Goal: Information Seeking & Learning: Learn about a topic

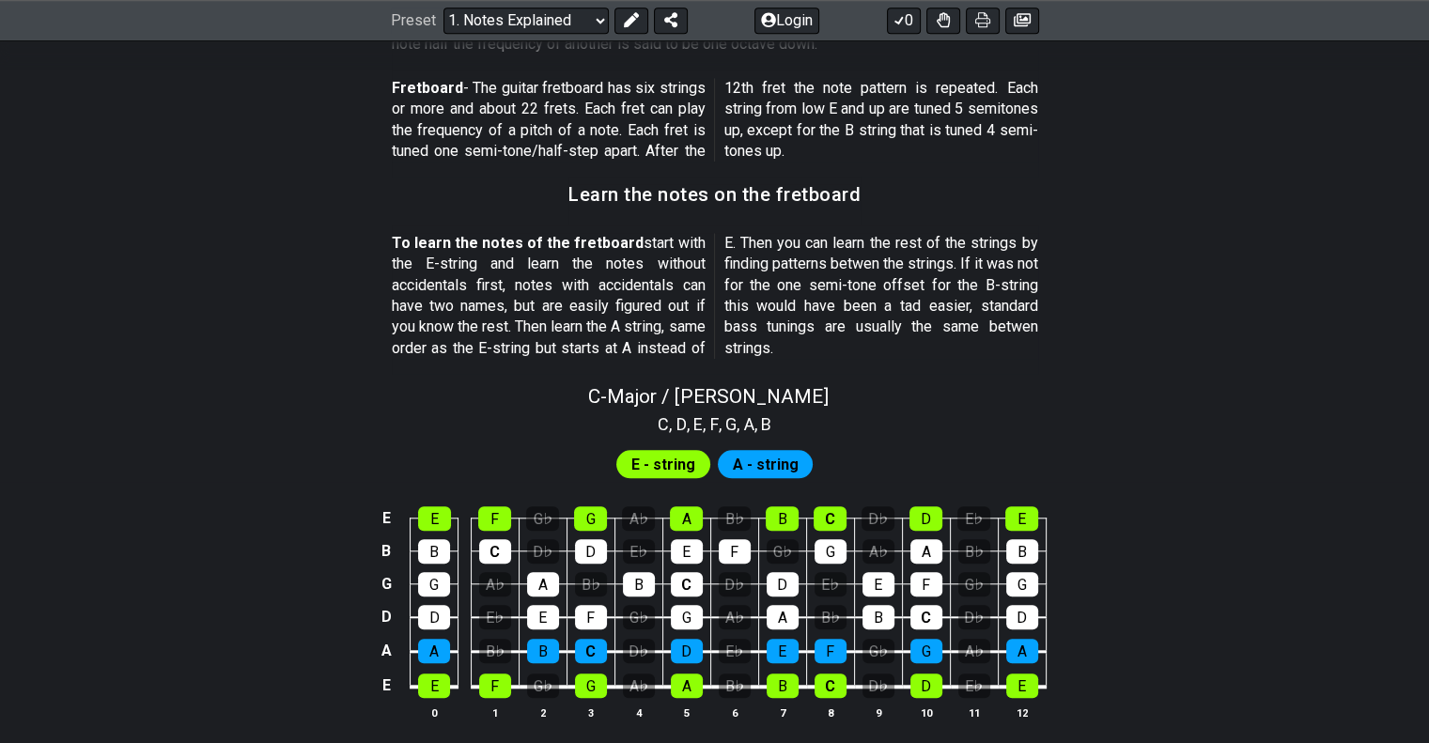
scroll to position [1691, 0]
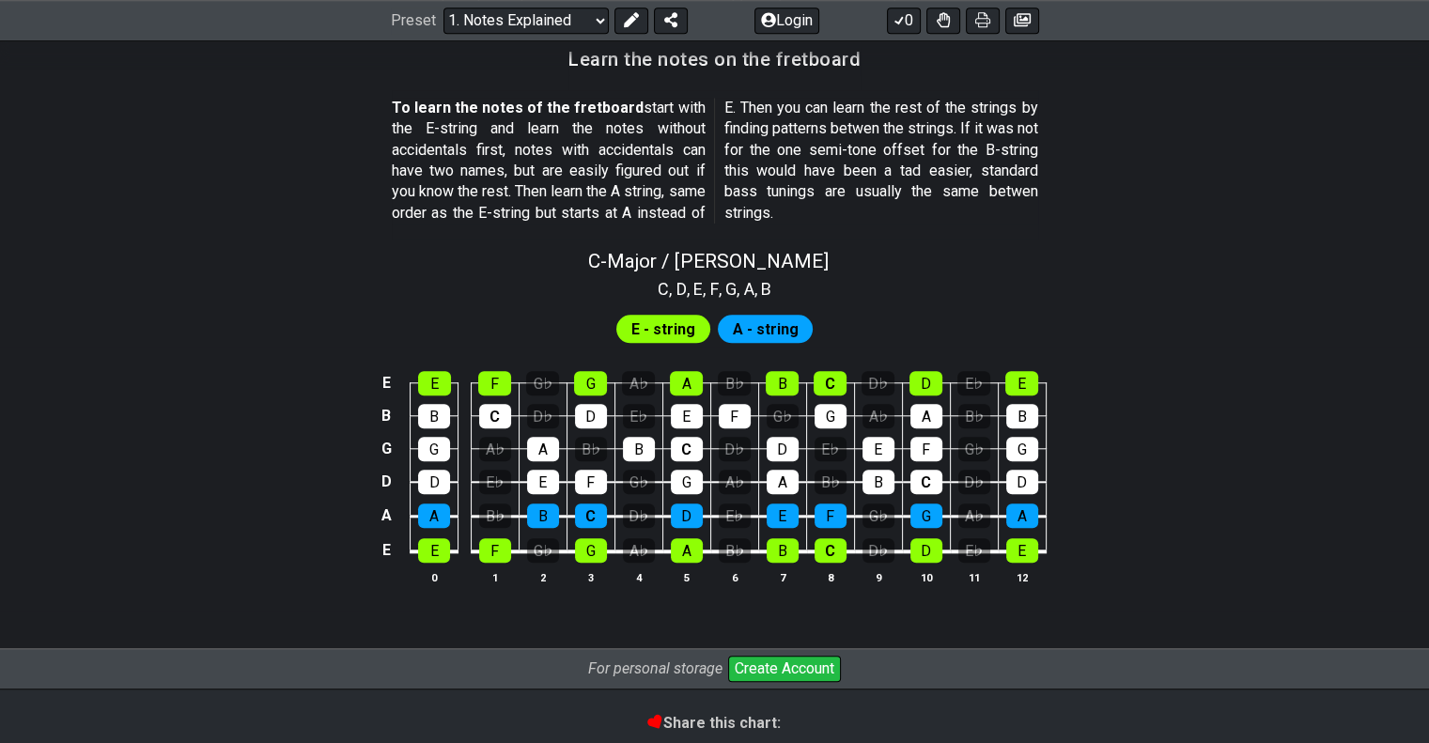
click at [656, 326] on span "E - string" at bounding box center [663, 329] width 64 height 27
click at [771, 318] on span "A - string" at bounding box center [765, 329] width 66 height 27
click at [685, 325] on span "E - string" at bounding box center [663, 329] width 64 height 27
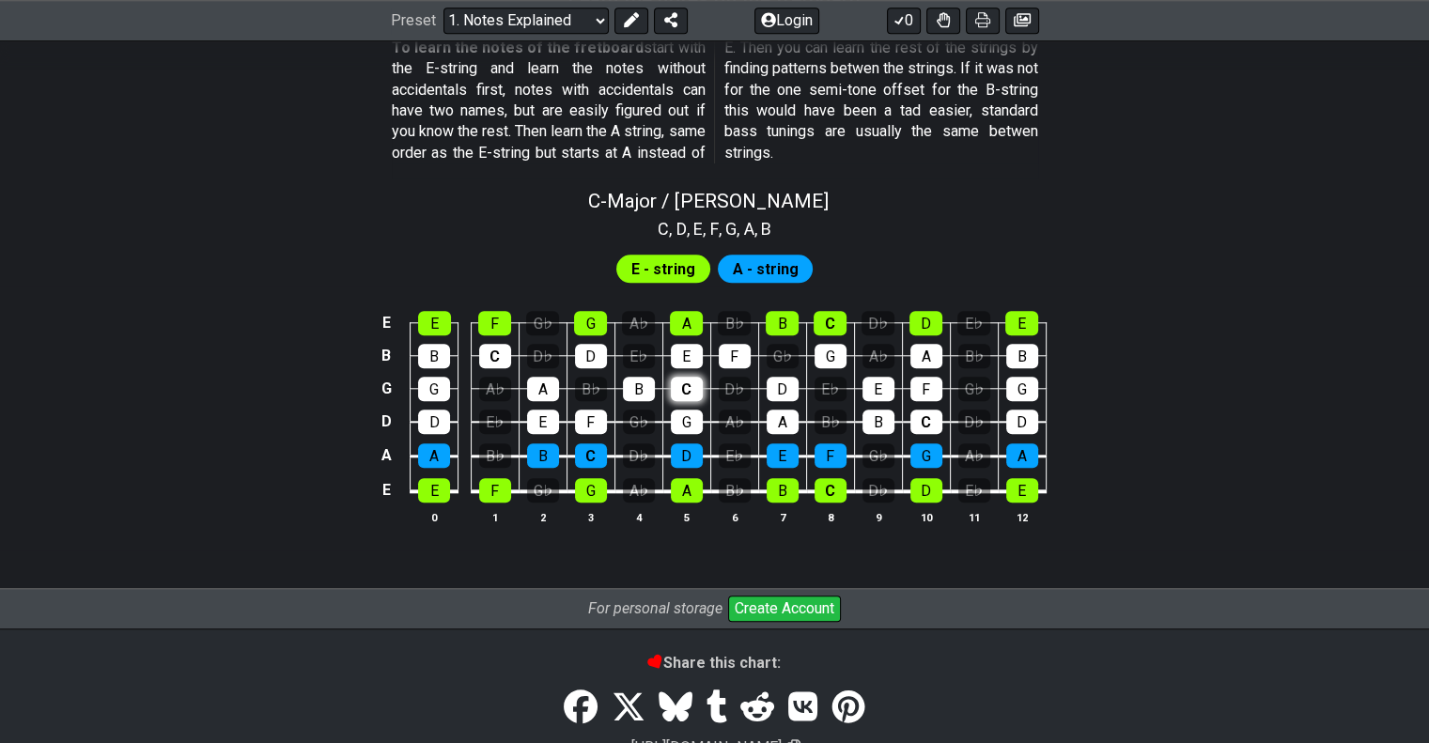
scroll to position [1785, 0]
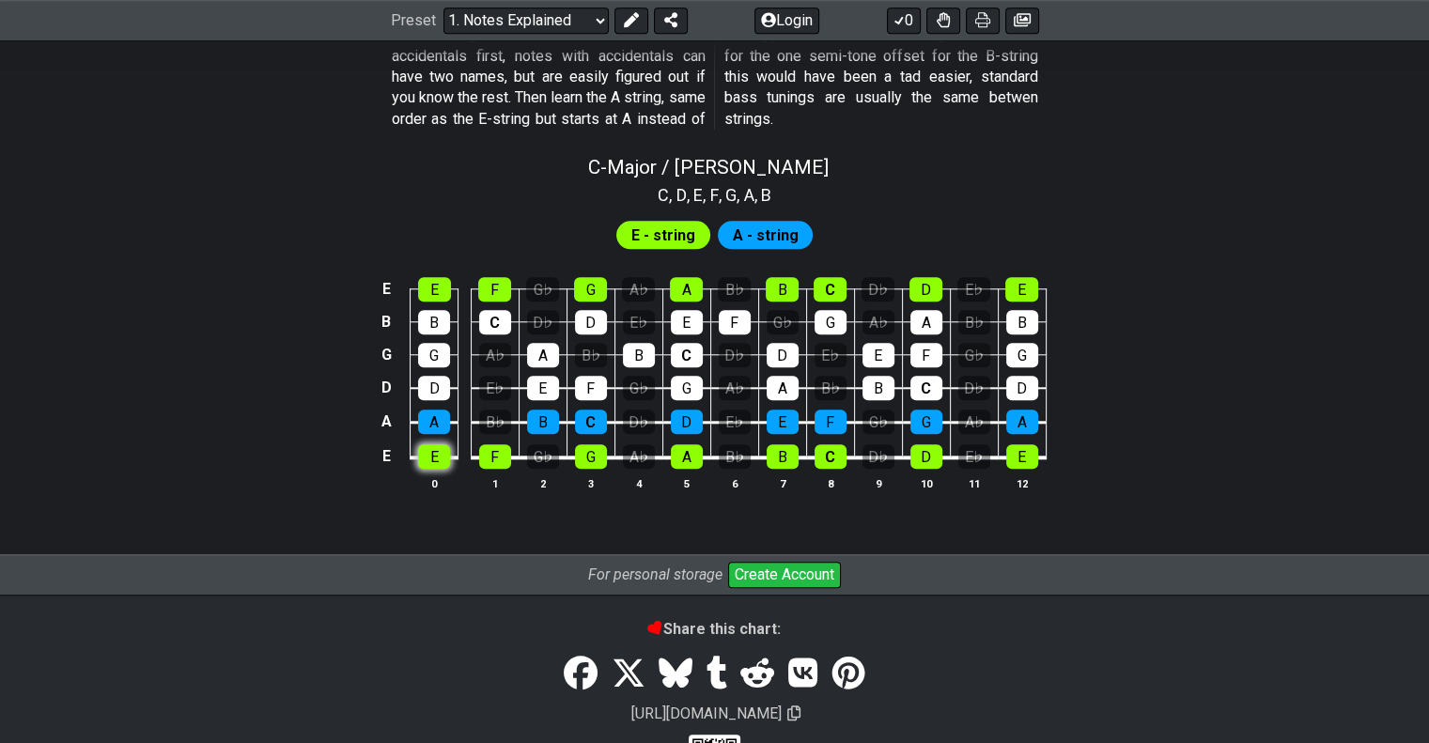
scroll to position [1781, 0]
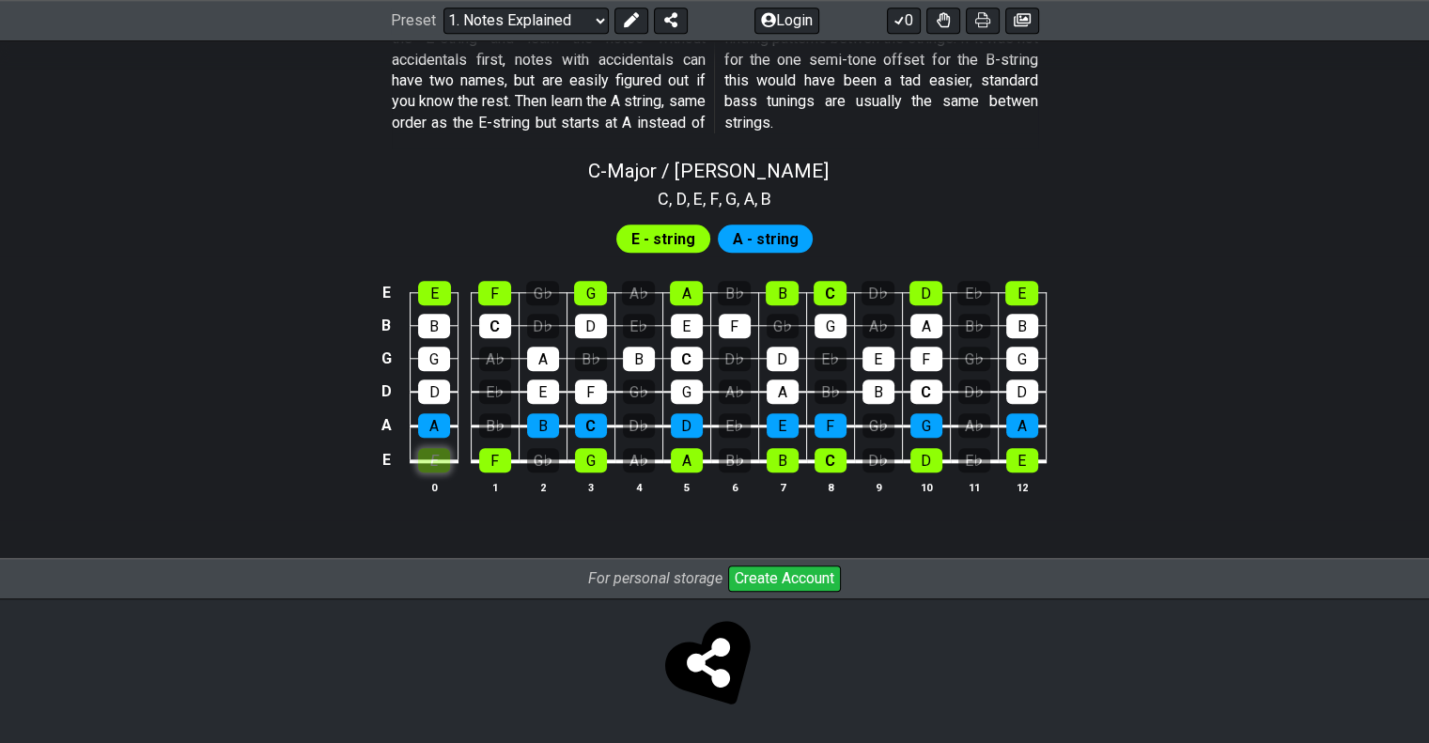
click at [434, 460] on div "E" at bounding box center [434, 460] width 32 height 24
click at [498, 461] on div "F" at bounding box center [495, 460] width 32 height 24
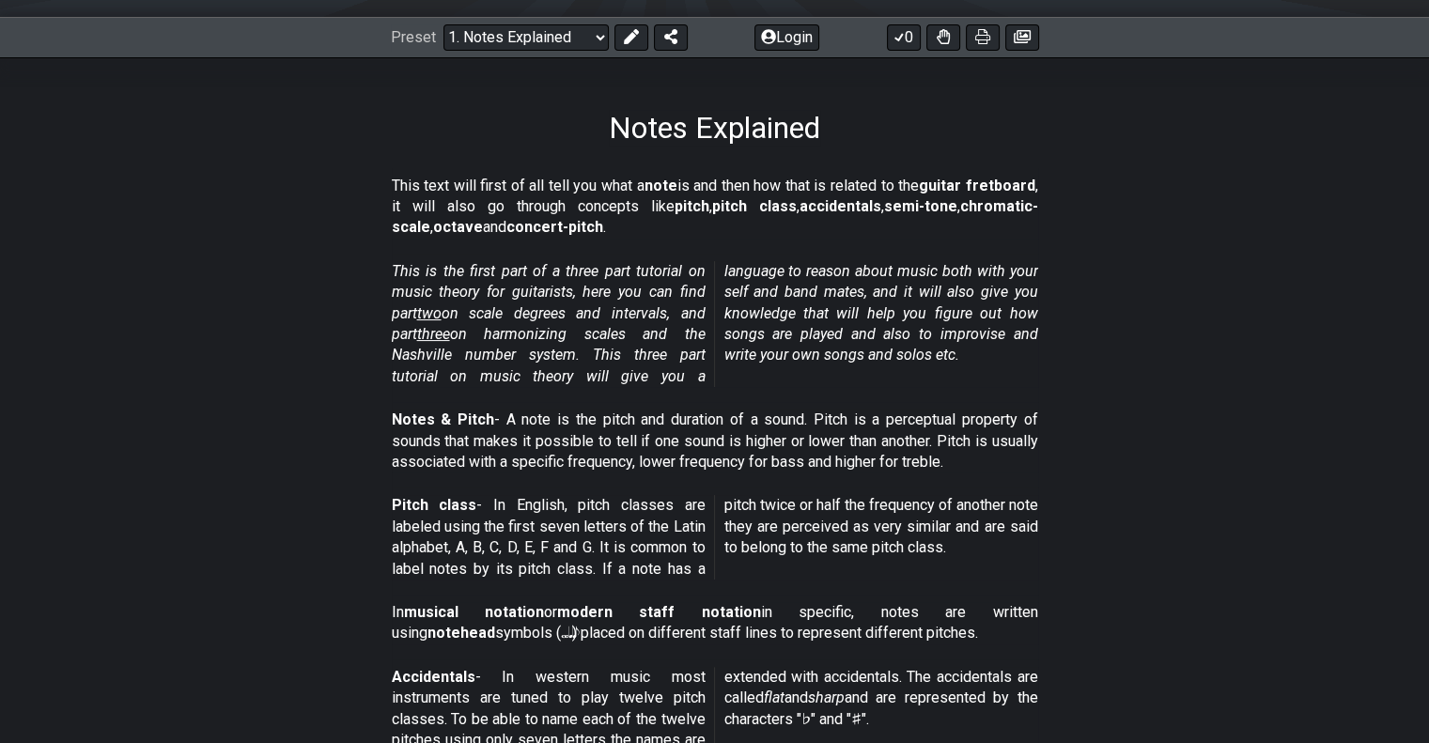
scroll to position [0, 0]
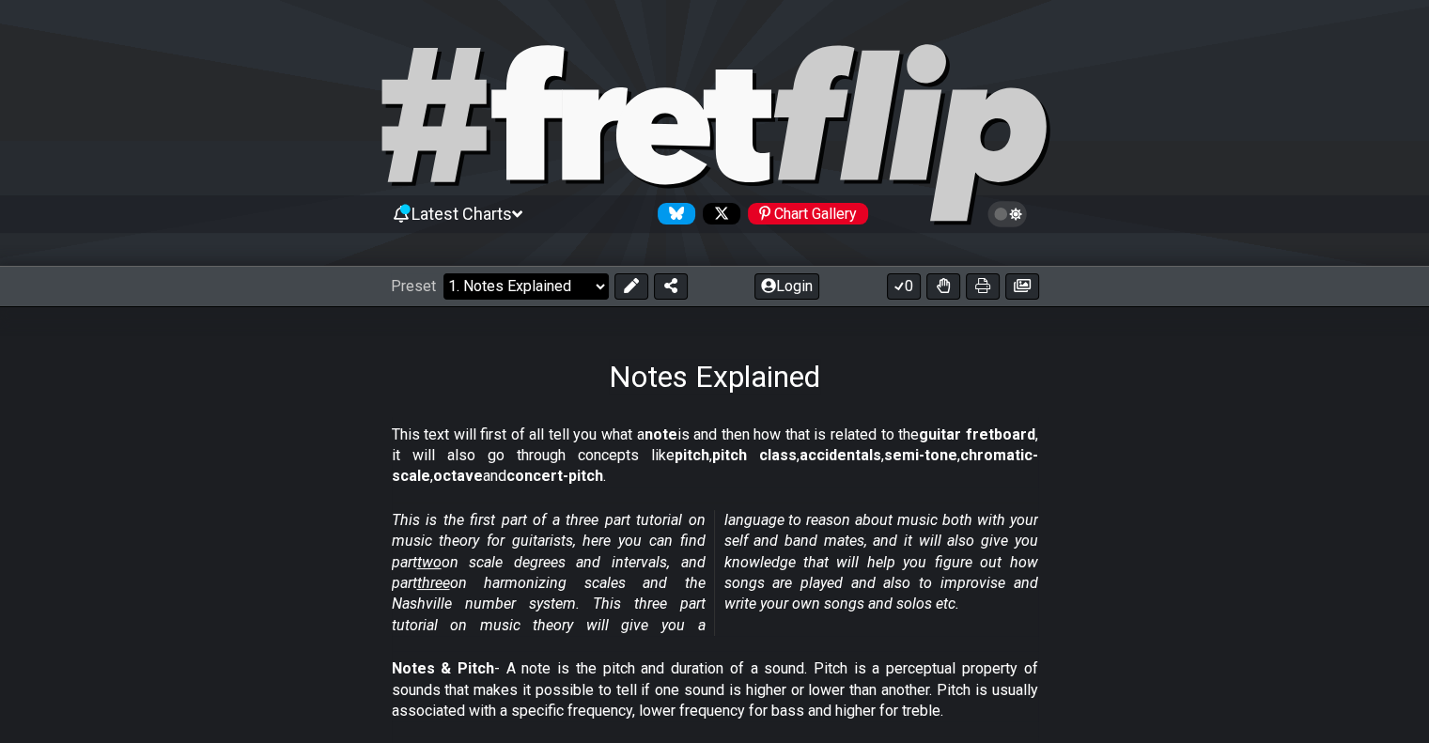
click at [556, 290] on select "Welcome to #fretflip! Initial Preset Custom Preset Minor Pentatonic Major Penta…" at bounding box center [525, 286] width 165 height 26
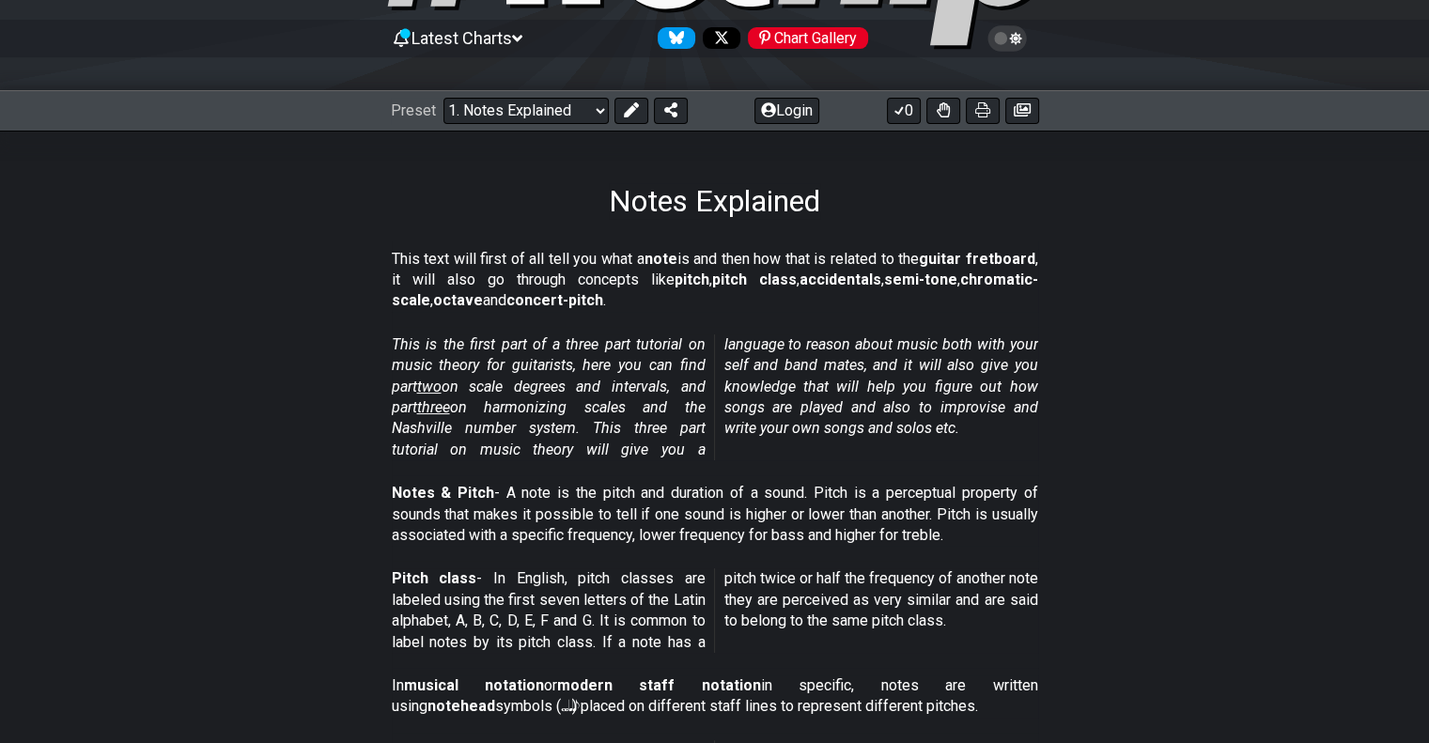
scroll to position [188, 0]
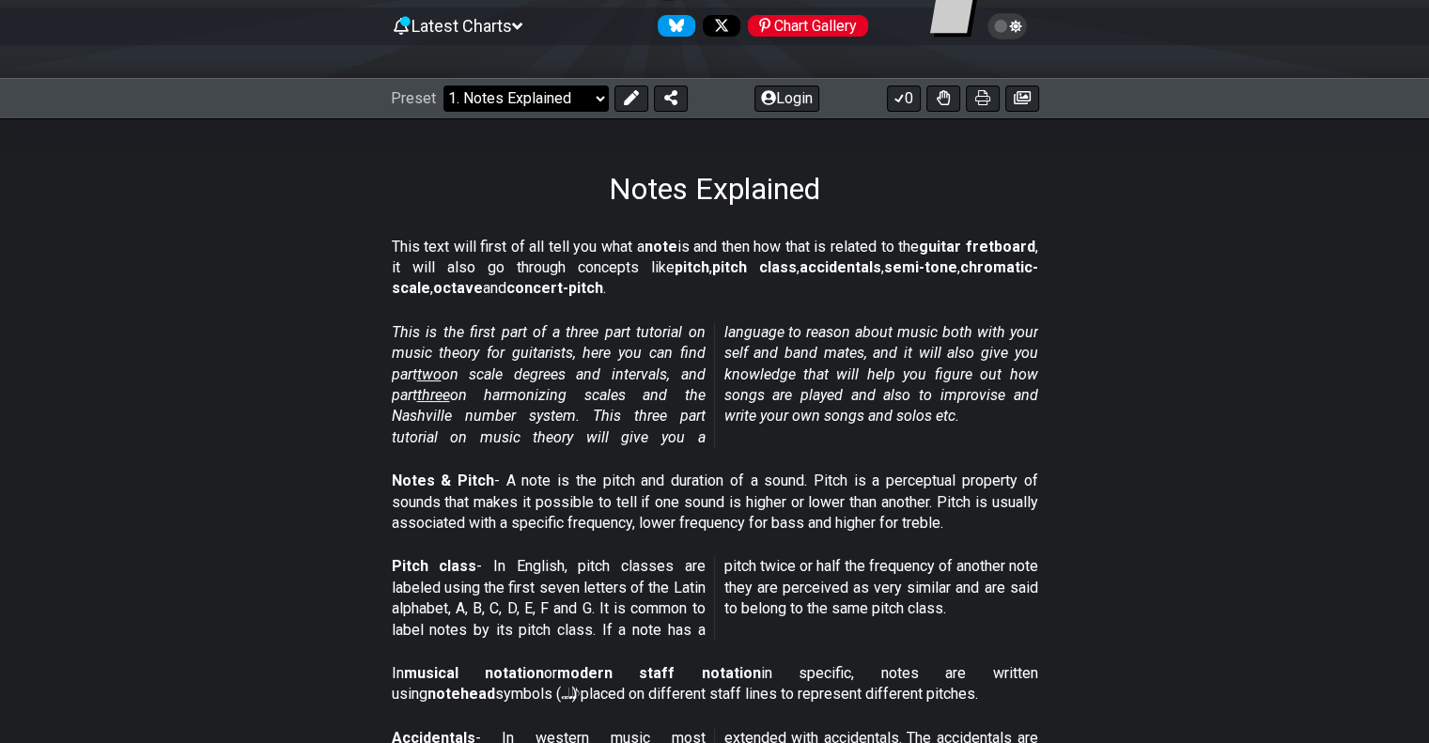
click at [545, 103] on select "Welcome to #fretflip! Initial Preset Custom Preset Minor Pentatonic Major Penta…" at bounding box center [525, 98] width 165 height 26
click at [443, 85] on select "Welcome to #fretflip! Initial Preset Custom Preset Minor Pentatonic Major Penta…" at bounding box center [525, 98] width 165 height 26
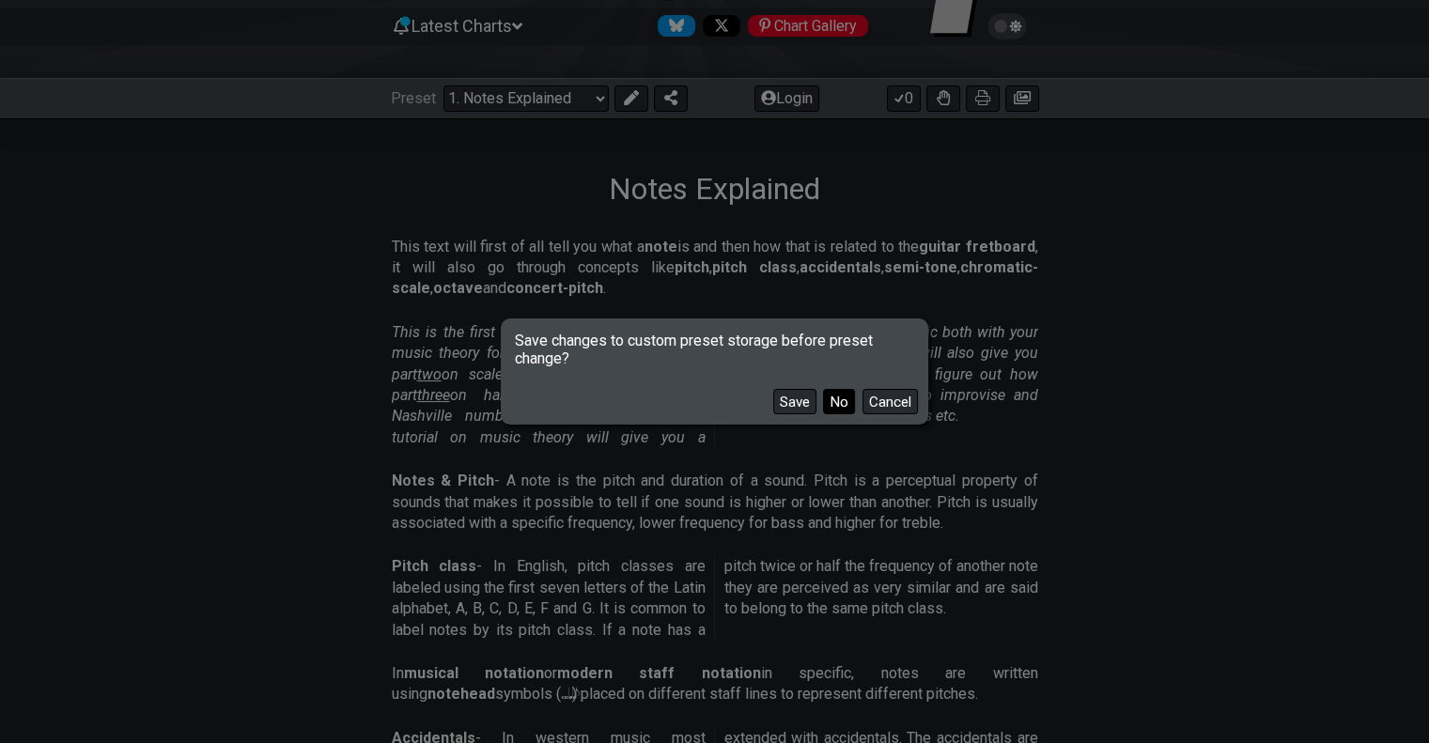
click at [848, 399] on button "No" at bounding box center [839, 401] width 32 height 25
select select "/scale-degrees-and-intervals"
